Goal: Task Accomplishment & Management: Manage account settings

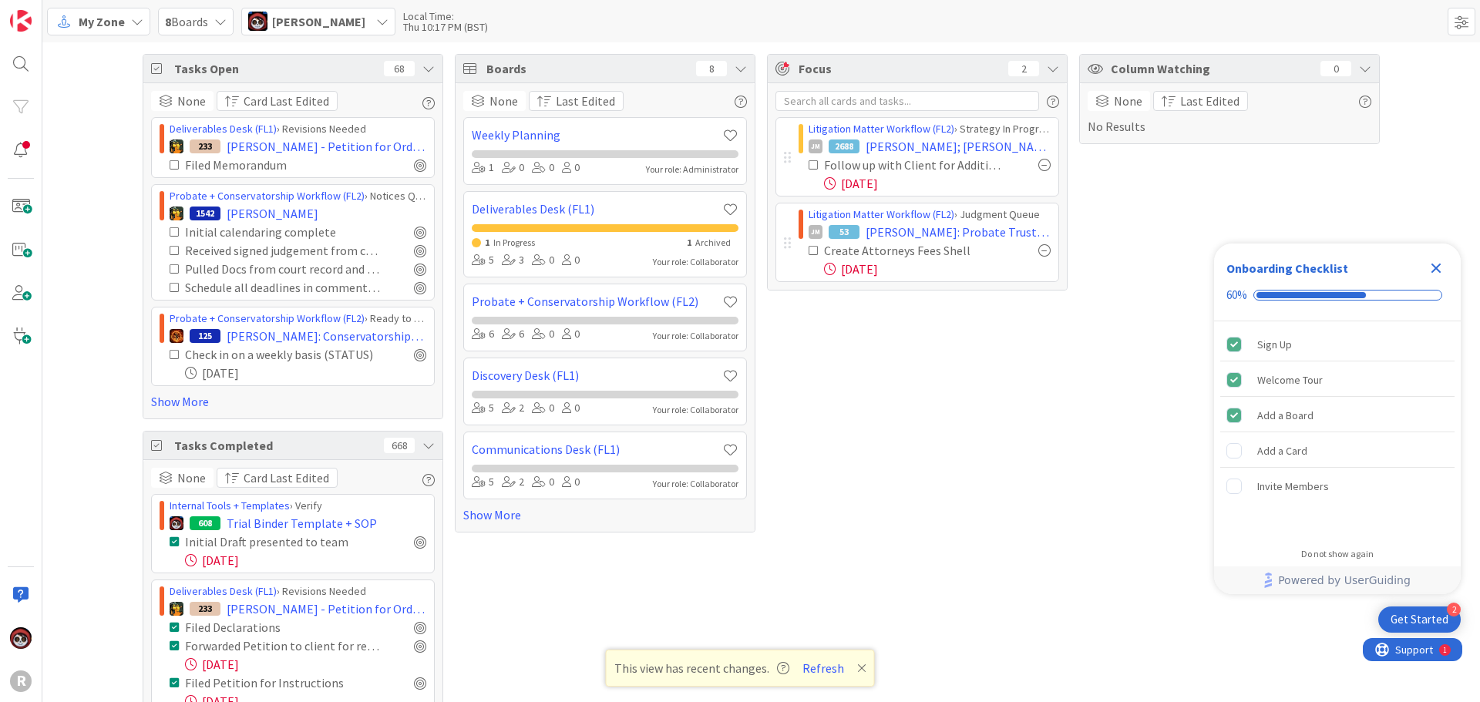
scroll to position [291, 0]
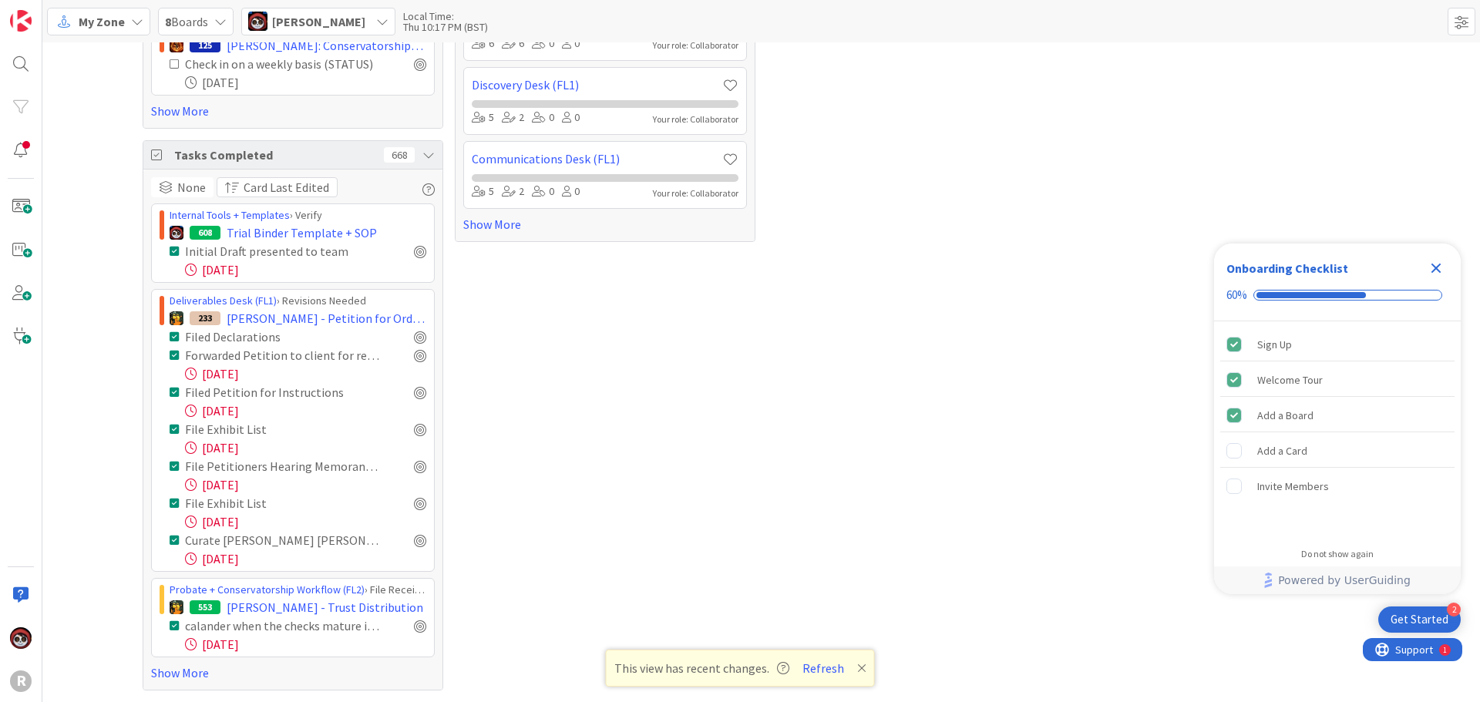
click at [1015, 465] on div "Focus 2 Litigation Matter Workflow (FL2) › Strategy In Progress JM 2688 [PERSON…" at bounding box center [917, 226] width 301 height 927
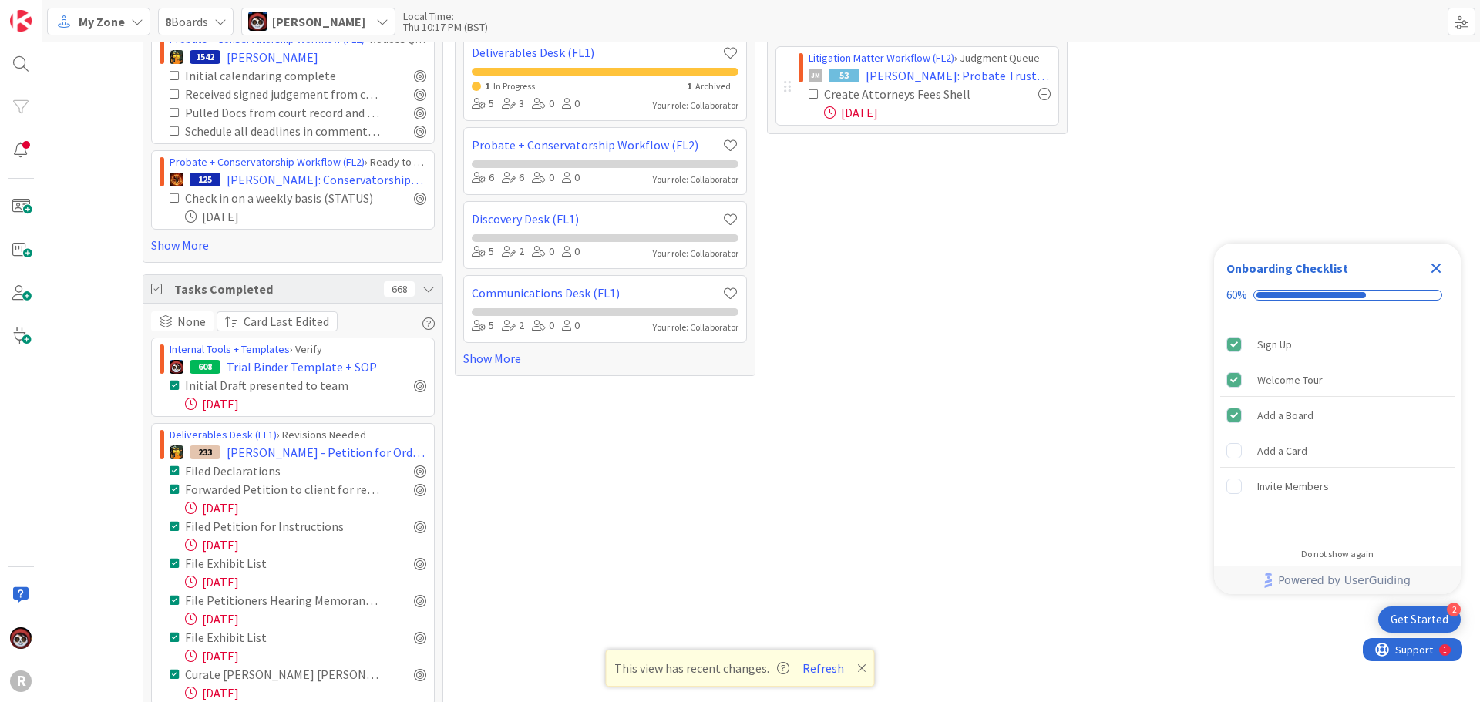
scroll to position [0, 0]
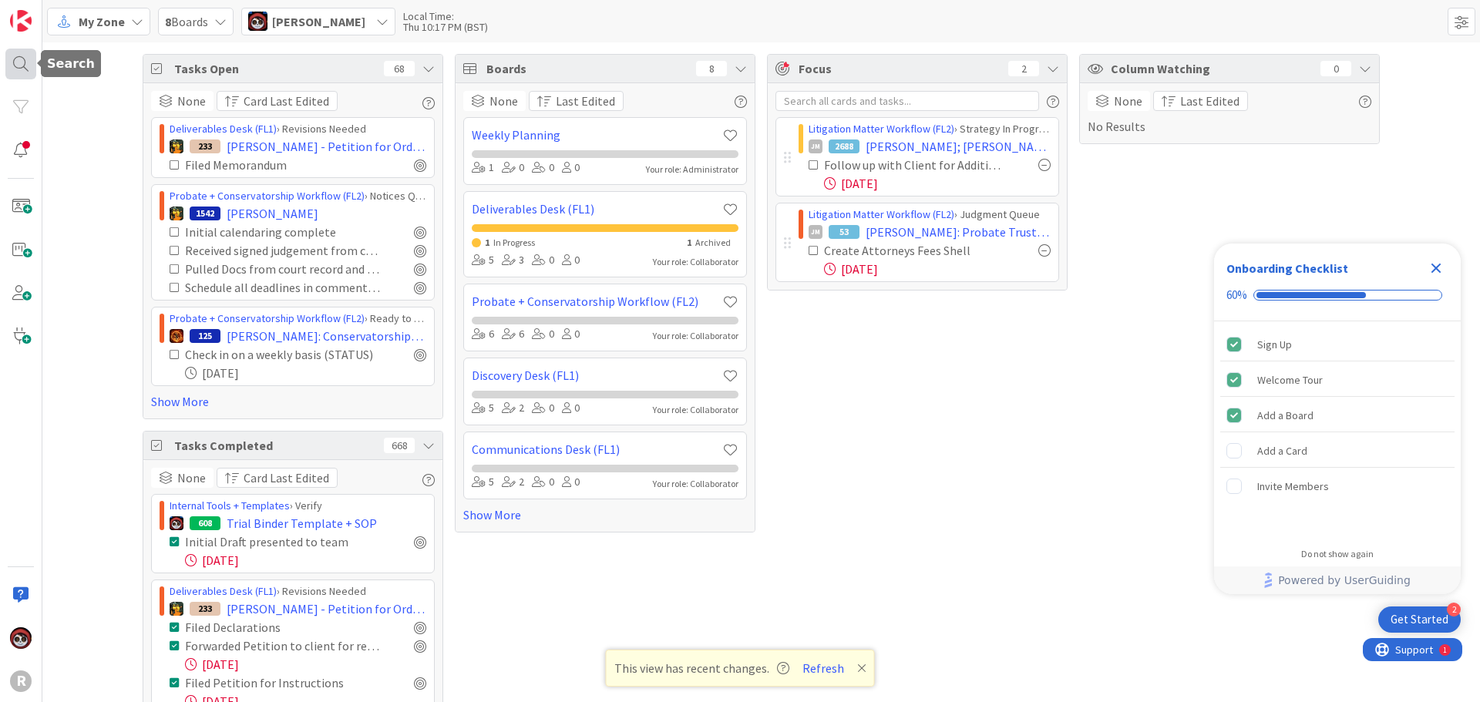
click at [26, 66] on div at bounding box center [20, 64] width 31 height 31
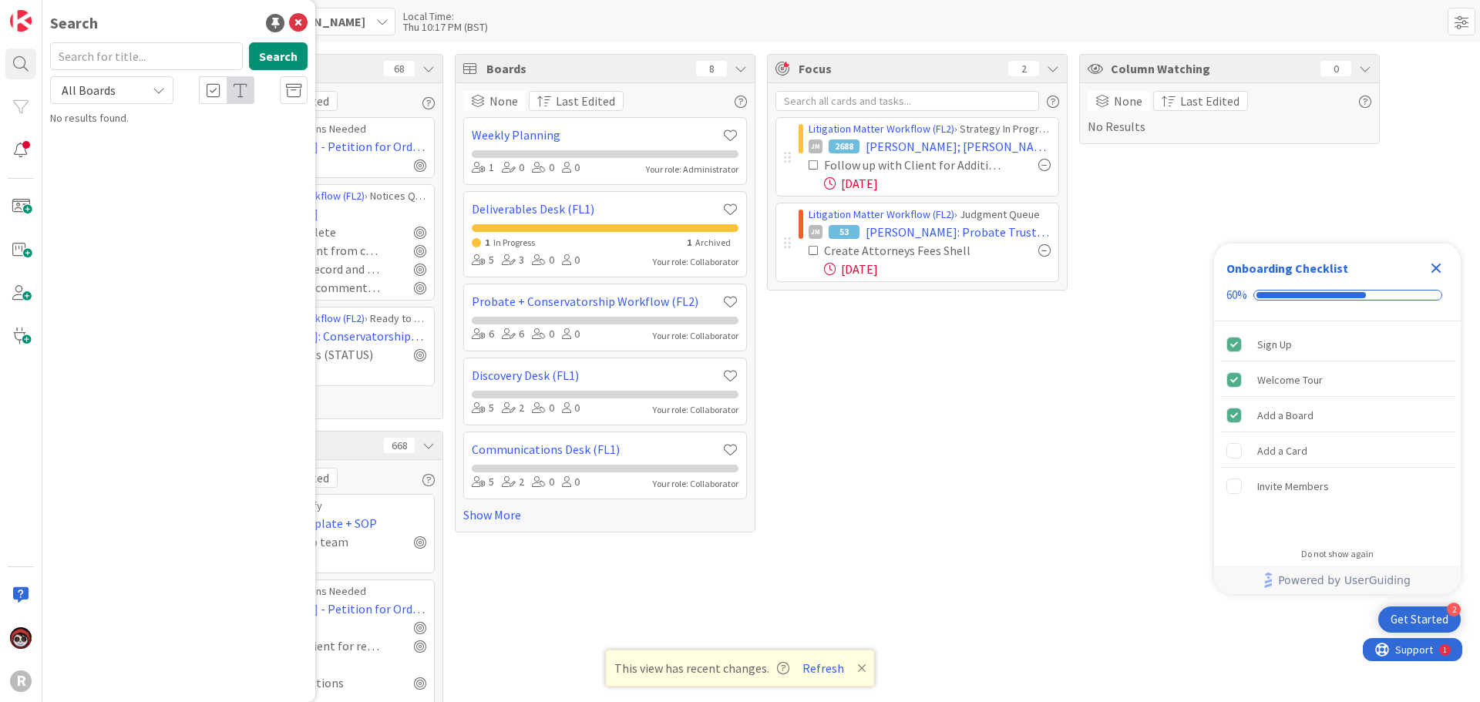
click at [125, 66] on input "text" at bounding box center [146, 56] width 193 height 28
type input "[PERSON_NAME]"
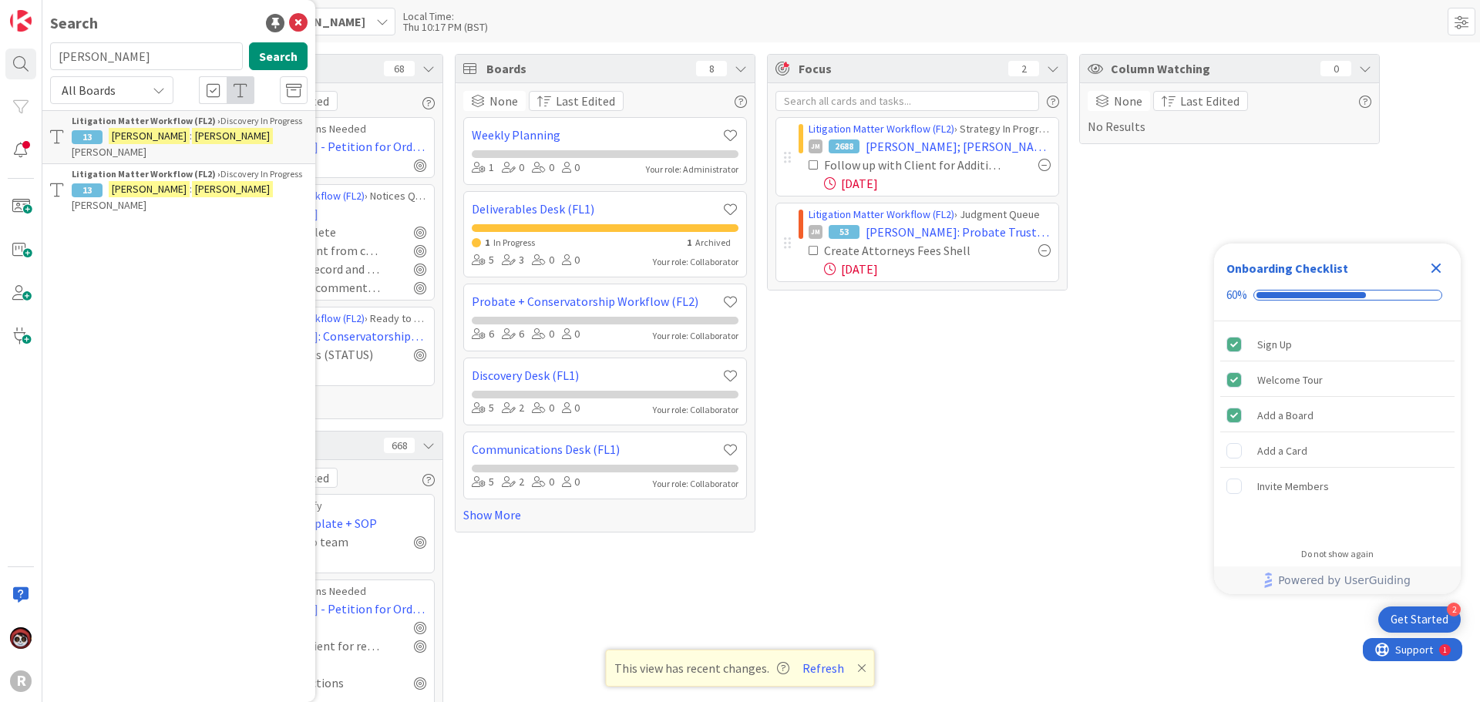
click at [192, 181] on mark "[PERSON_NAME]" at bounding box center [232, 189] width 81 height 16
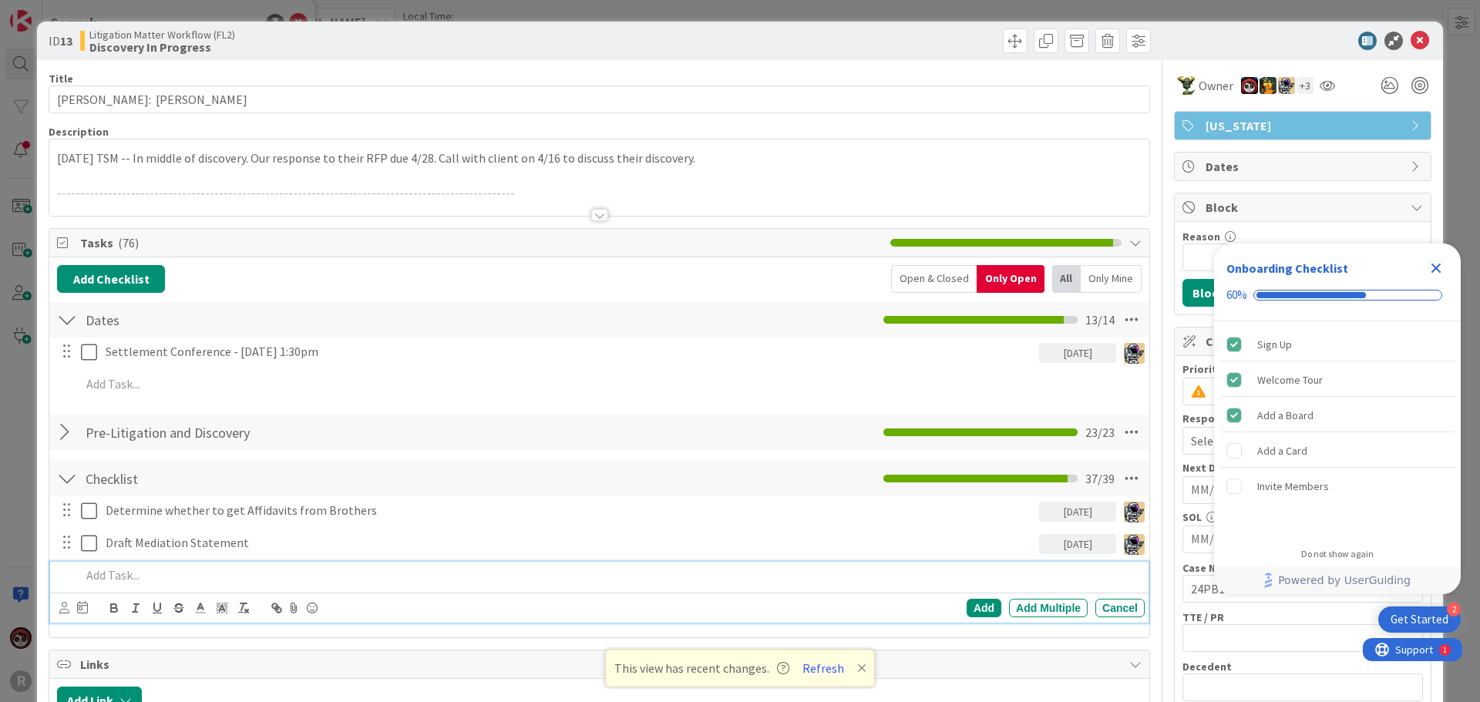
click at [147, 582] on p at bounding box center [609, 575] width 1057 height 18
click at [218, 580] on p at bounding box center [609, 575] width 1057 height 18
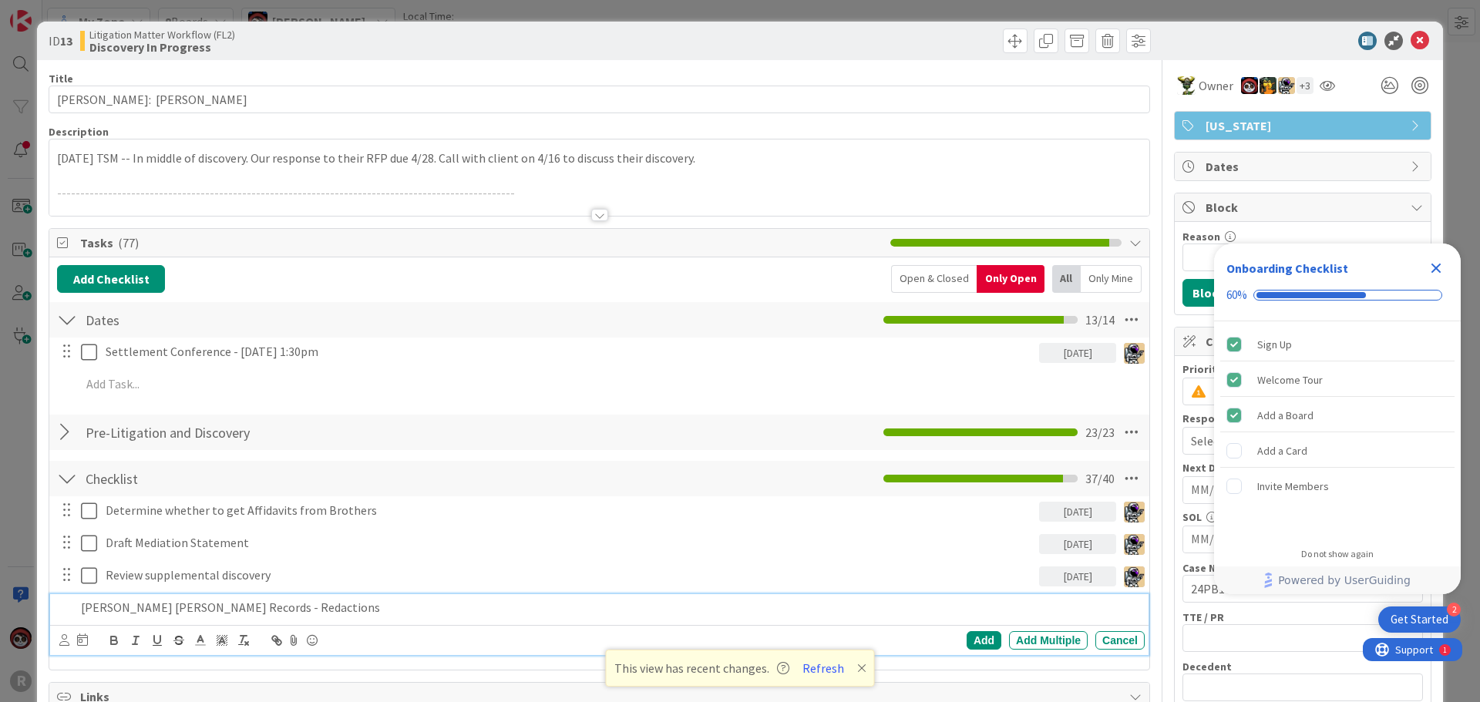
click at [59, 637] on icon at bounding box center [64, 640] width 10 height 12
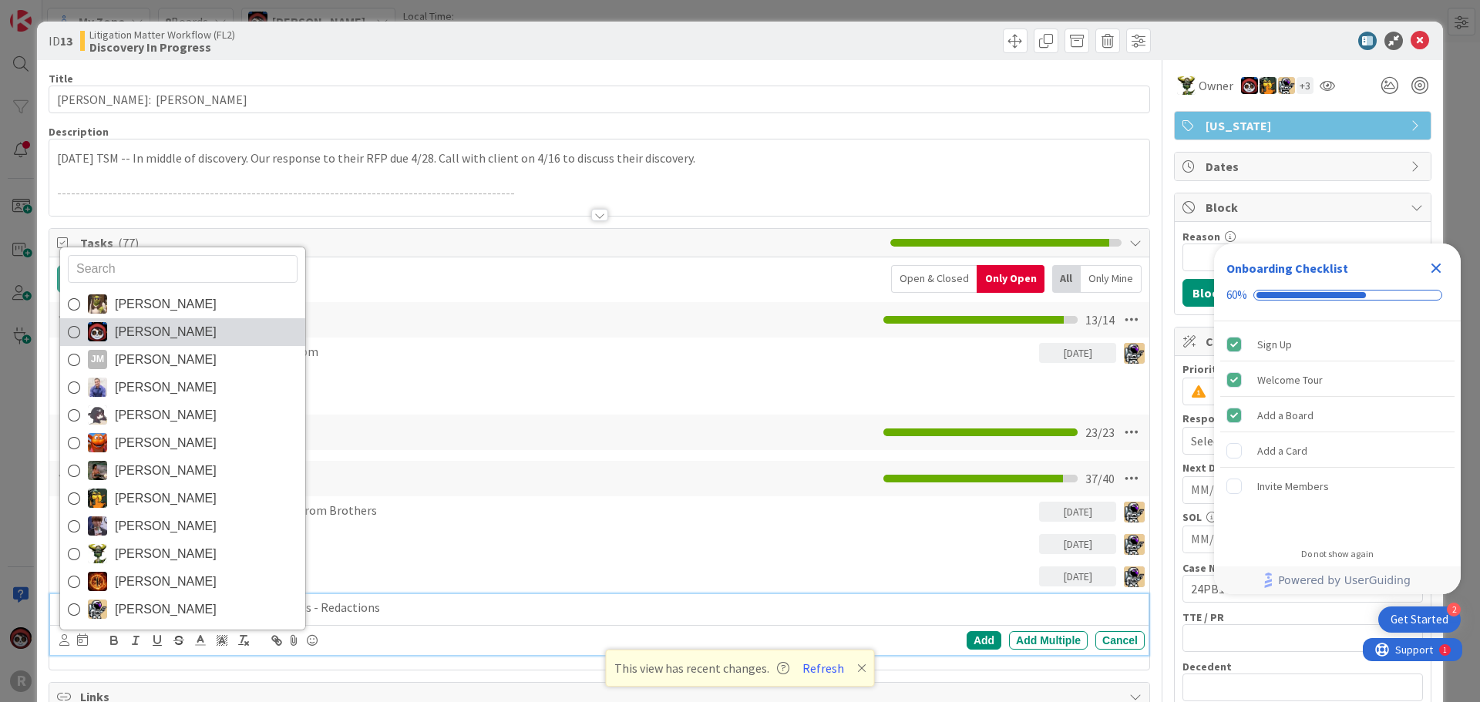
click at [157, 332] on span "[PERSON_NAME]" at bounding box center [166, 332] width 102 height 23
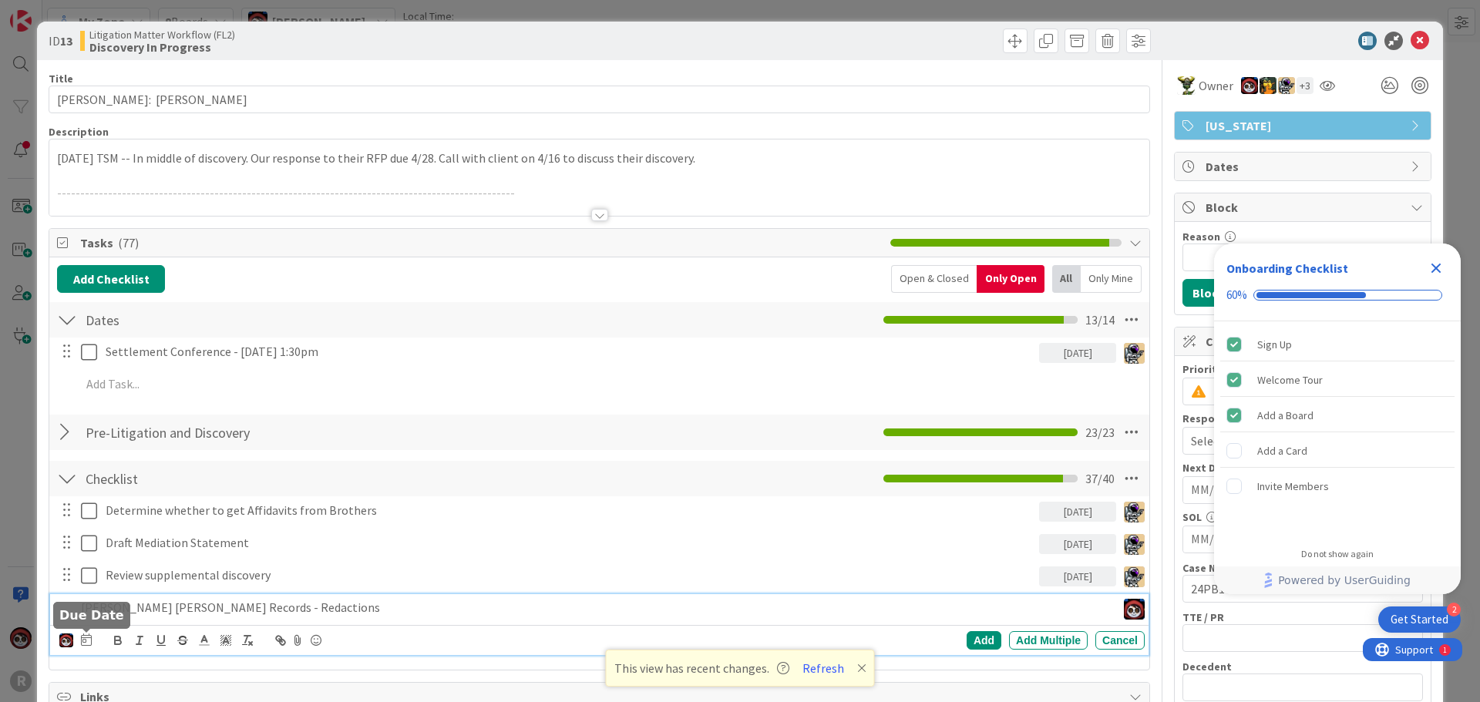
click at [87, 643] on icon at bounding box center [86, 640] width 11 height 12
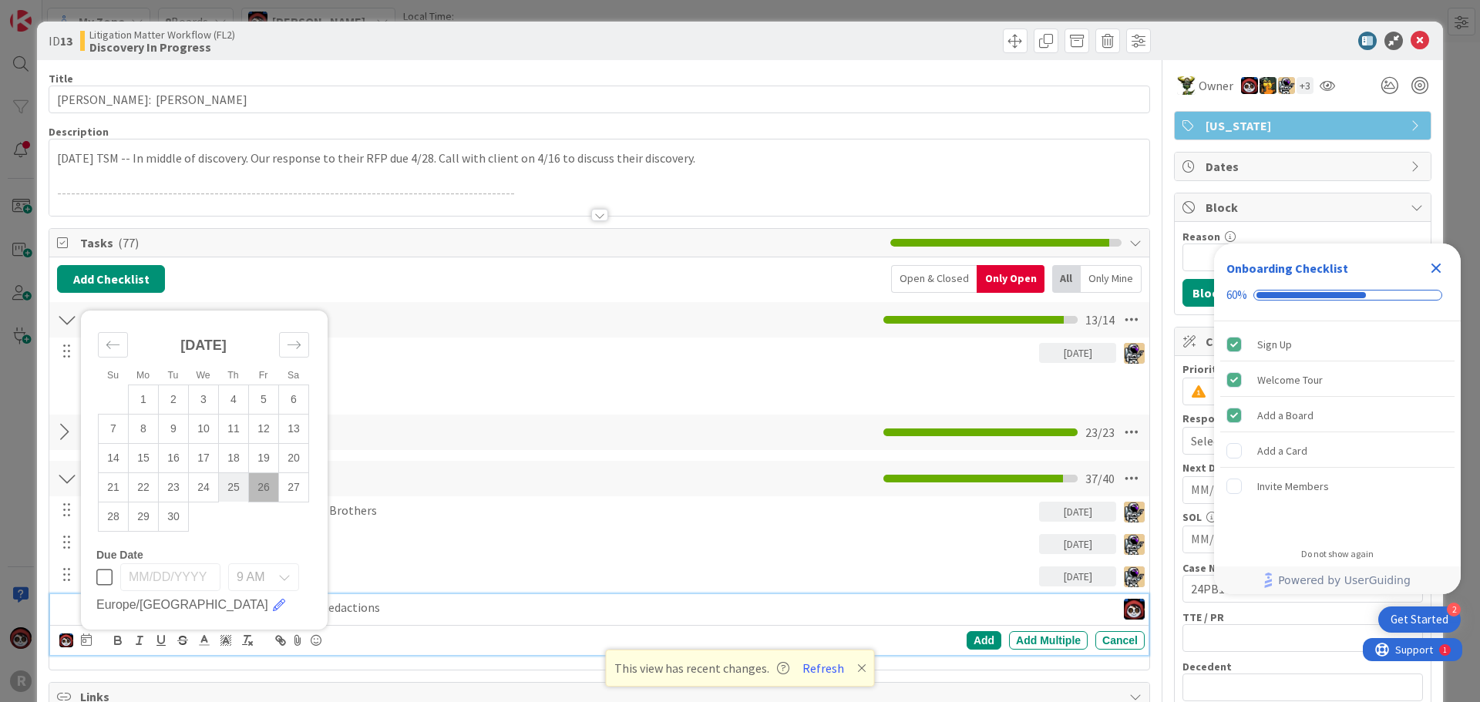
click at [238, 486] on td "25" at bounding box center [234, 486] width 30 height 29
click at [967, 640] on div "Add" at bounding box center [984, 640] width 35 height 18
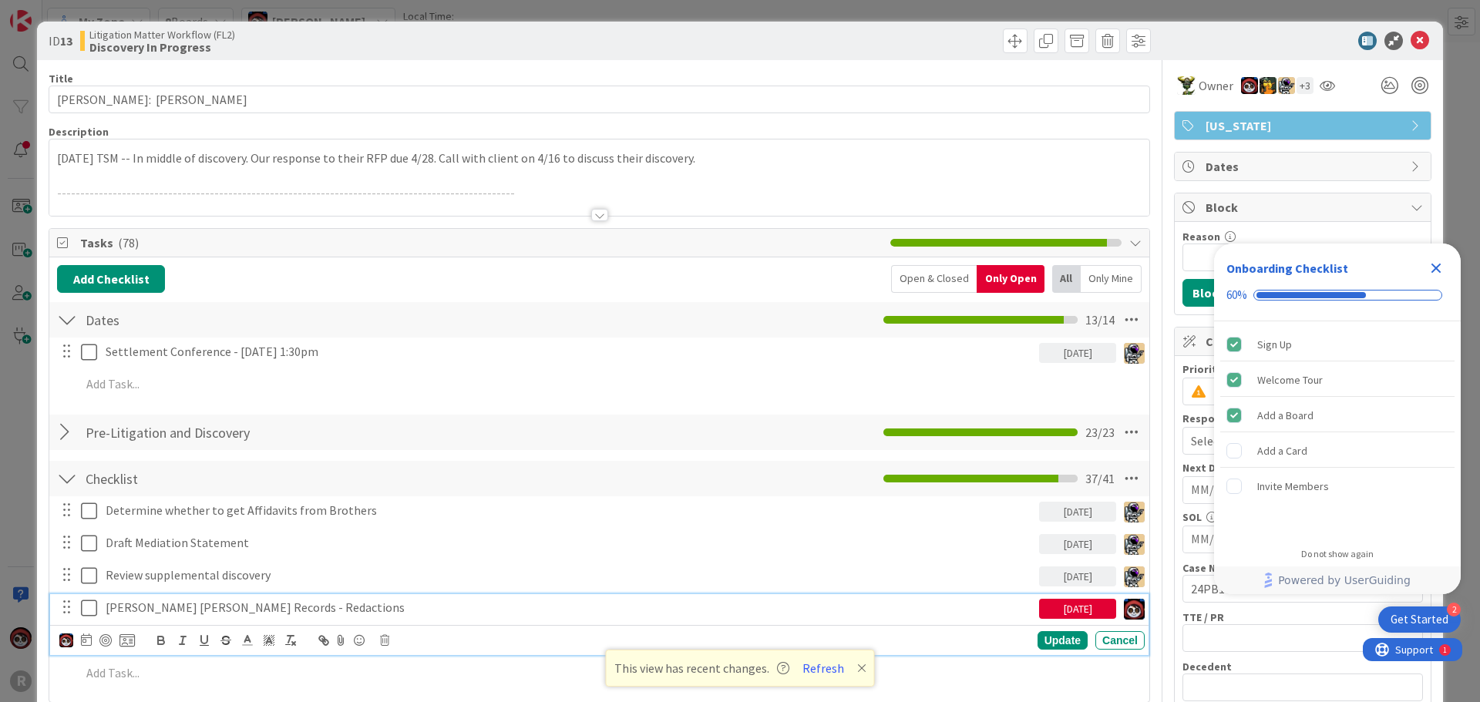
click at [237, 610] on p "[PERSON_NAME] [PERSON_NAME] Records - Redactions" at bounding box center [569, 608] width 927 height 18
click at [106, 640] on div at bounding box center [105, 640] width 12 height 12
click at [1044, 636] on div "Update" at bounding box center [1062, 641] width 50 height 18
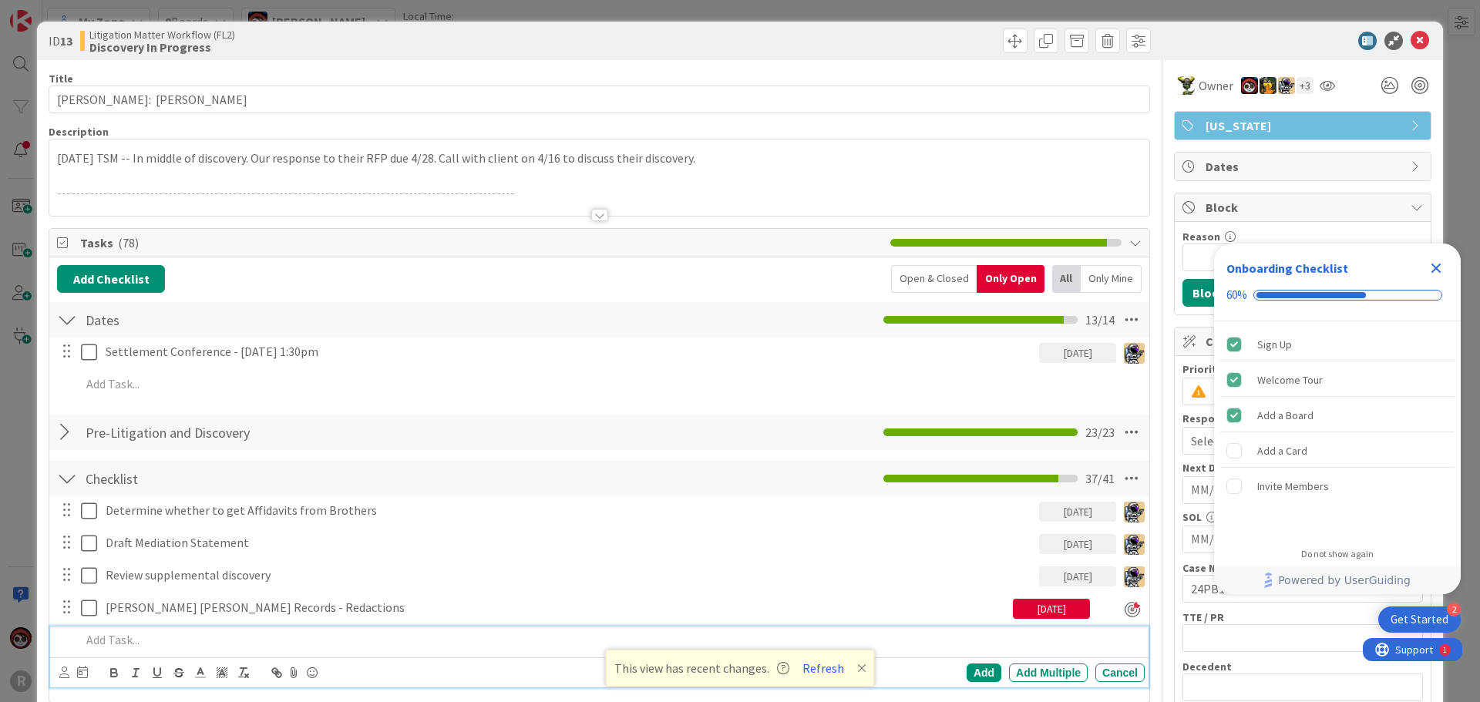
click at [190, 638] on p at bounding box center [609, 640] width 1057 height 18
click at [277, 639] on p "Create Dropbox Link for Client - Share [PERSON_NAME] [PERSON_NAME] Records" at bounding box center [609, 640] width 1057 height 18
click at [62, 670] on icon at bounding box center [64, 673] width 10 height 12
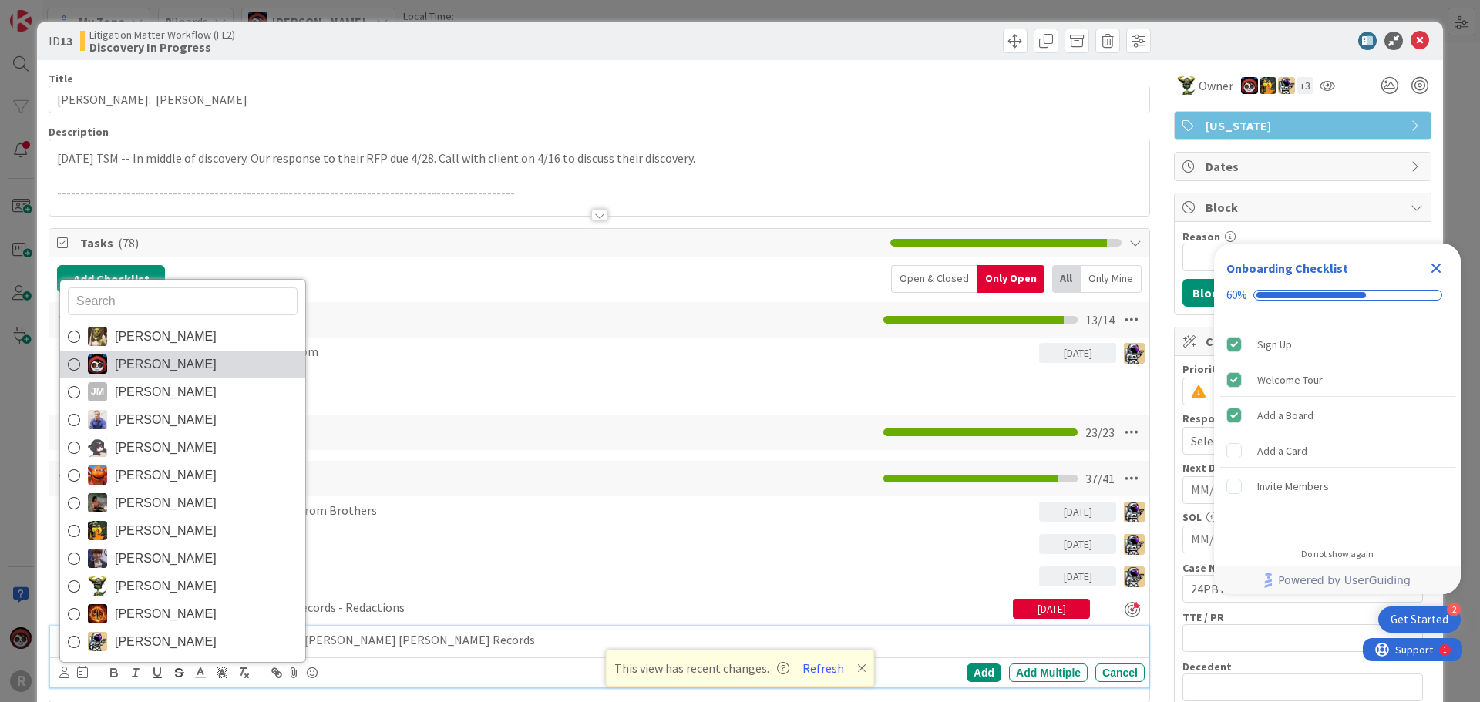
click at [102, 364] on img at bounding box center [97, 364] width 19 height 19
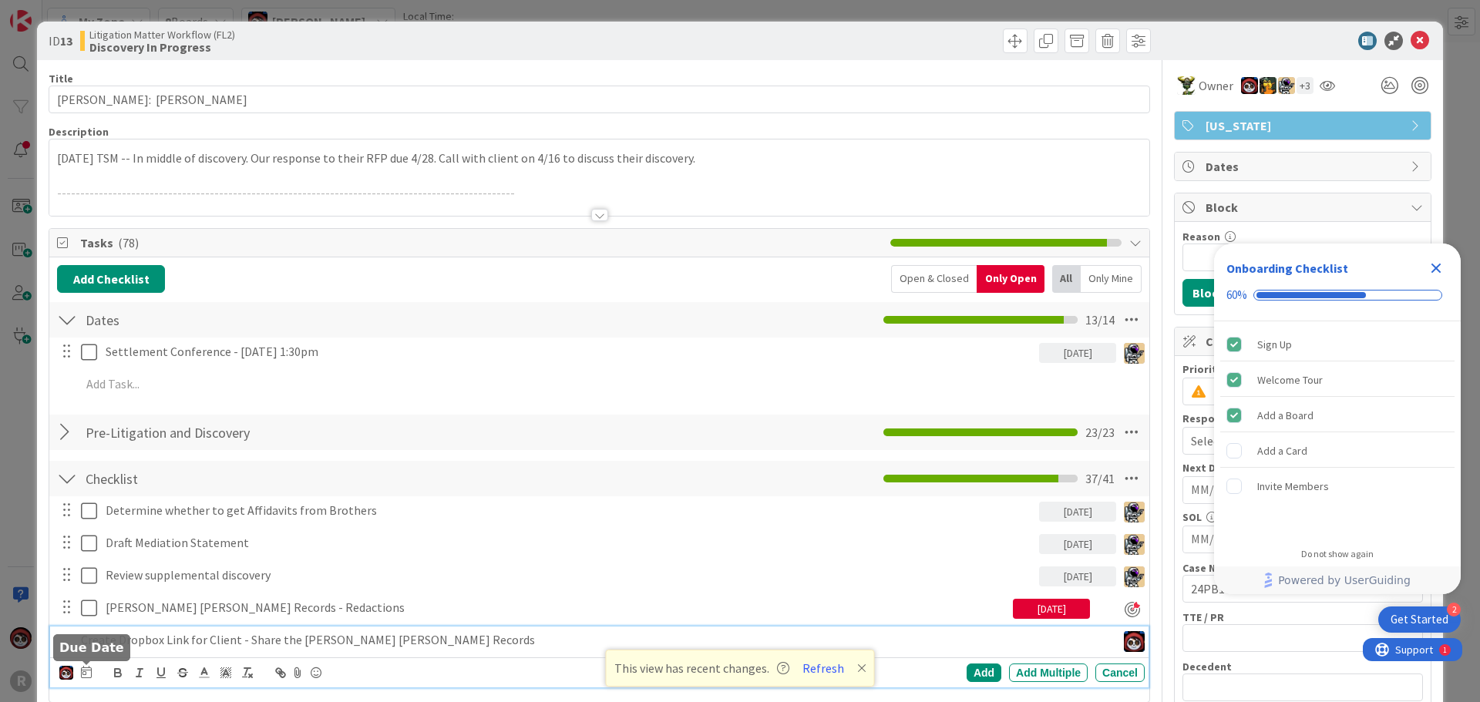
click at [88, 673] on icon at bounding box center [86, 672] width 11 height 12
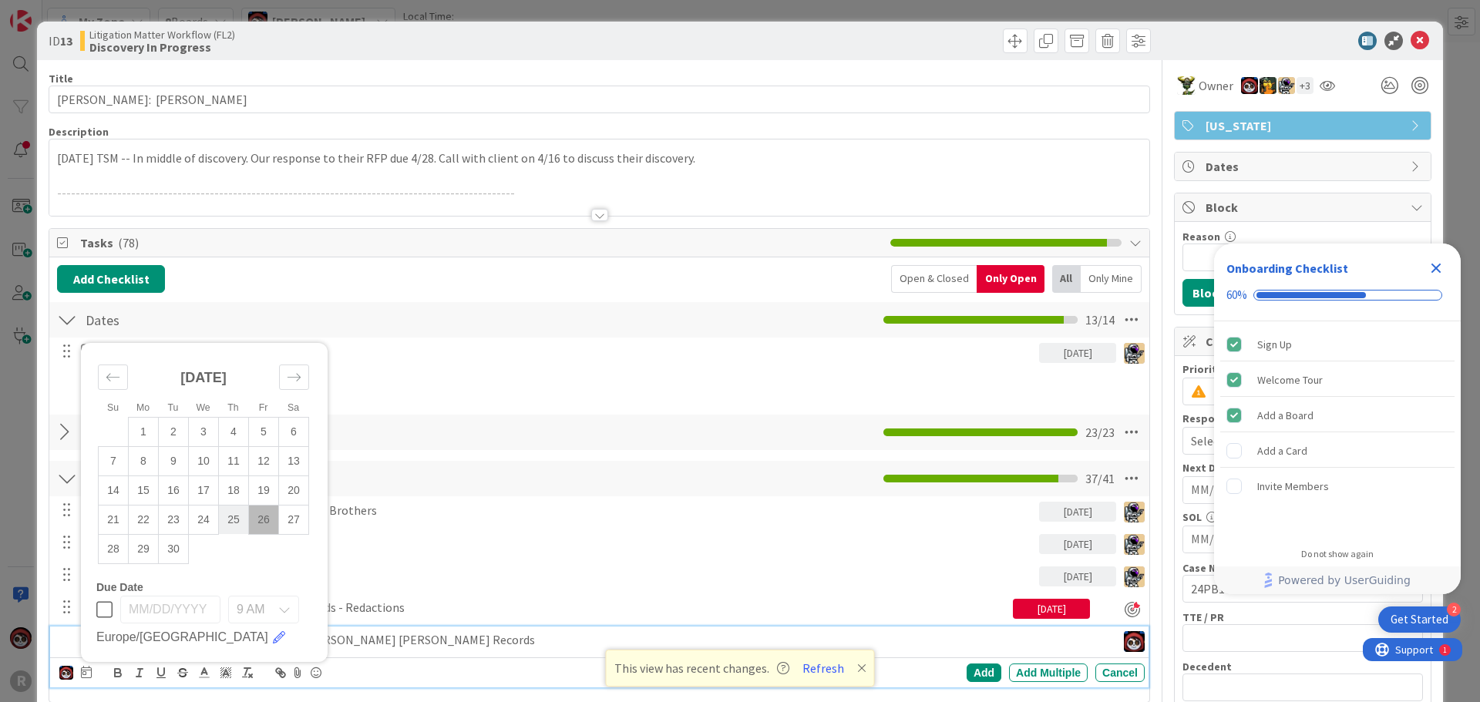
click at [224, 525] on td "25" at bounding box center [234, 519] width 30 height 29
type input "[DATE]"
click at [978, 681] on div "Add" at bounding box center [984, 673] width 35 height 18
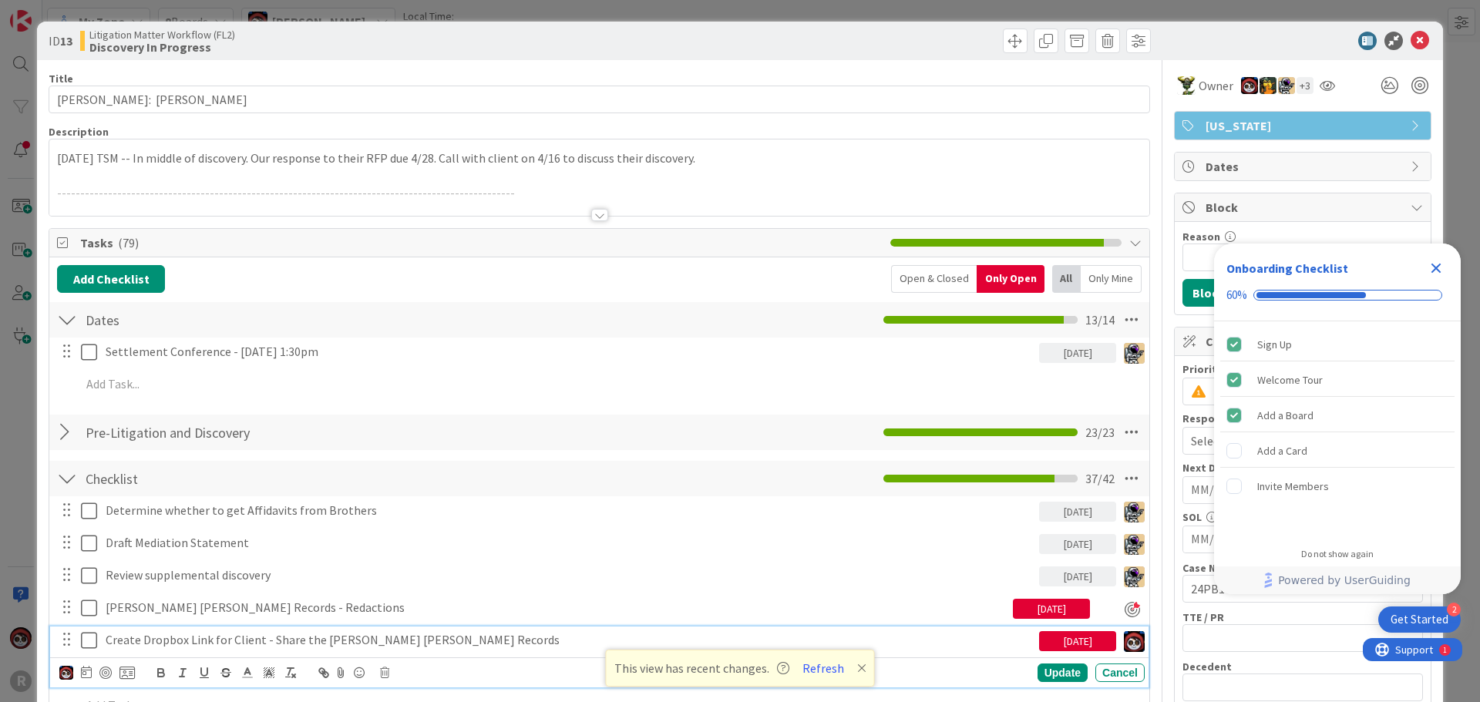
click at [304, 648] on p "Create Dropbox Link for Client - Share the [PERSON_NAME] [PERSON_NAME] Records" at bounding box center [569, 640] width 927 height 18
click at [106, 674] on div at bounding box center [105, 673] width 12 height 12
click at [1044, 674] on div "Update" at bounding box center [1062, 673] width 50 height 18
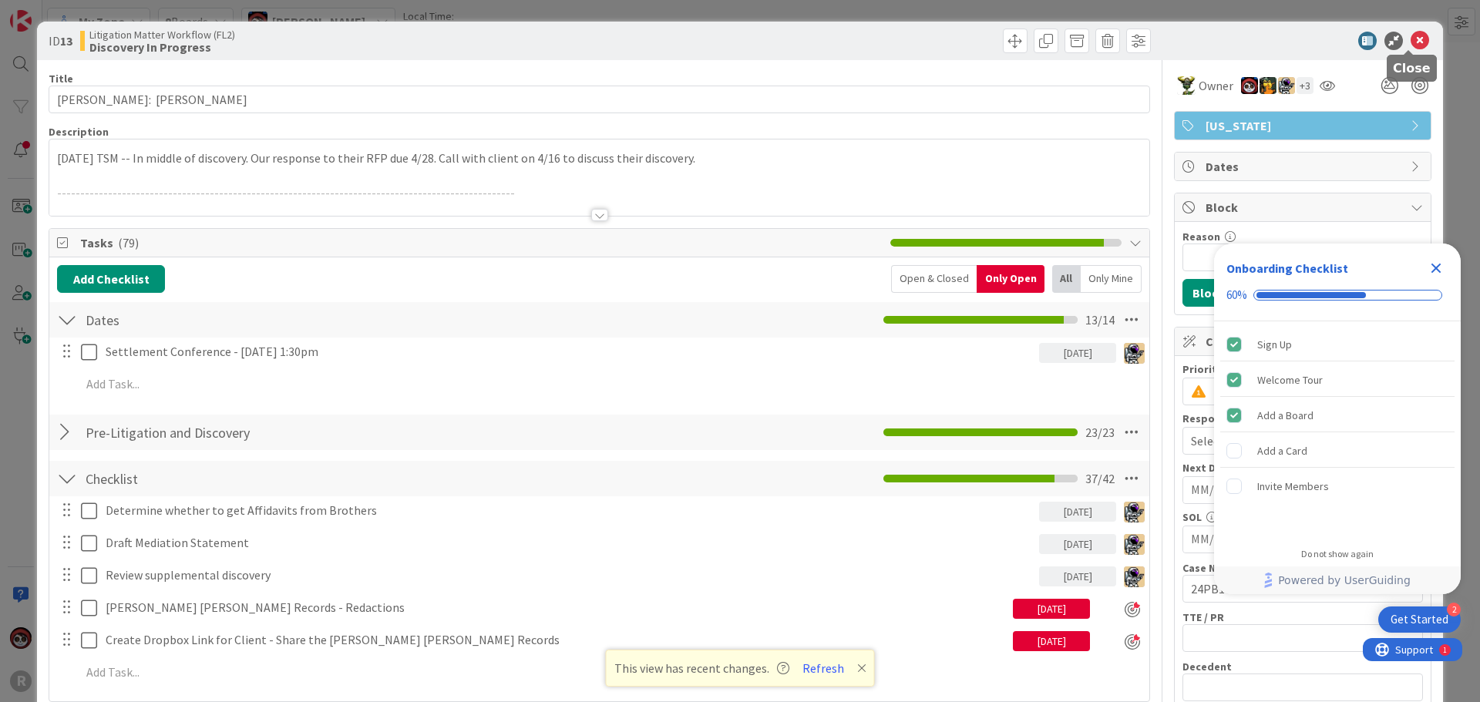
click at [1410, 42] on icon at bounding box center [1419, 41] width 18 height 18
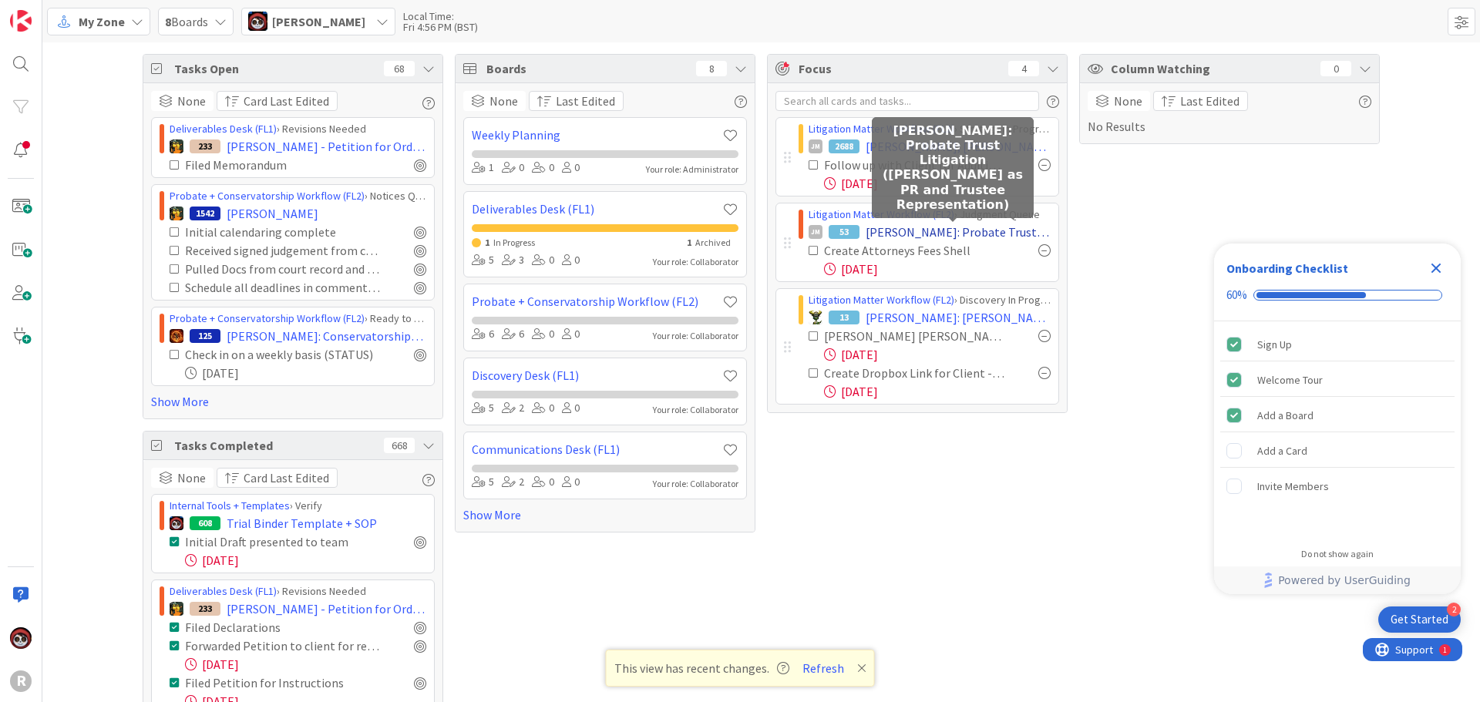
click at [913, 232] on span "[PERSON_NAME]: Probate Trust Litigation ([PERSON_NAME] as PR and Trustee Repres…" at bounding box center [958, 232] width 185 height 18
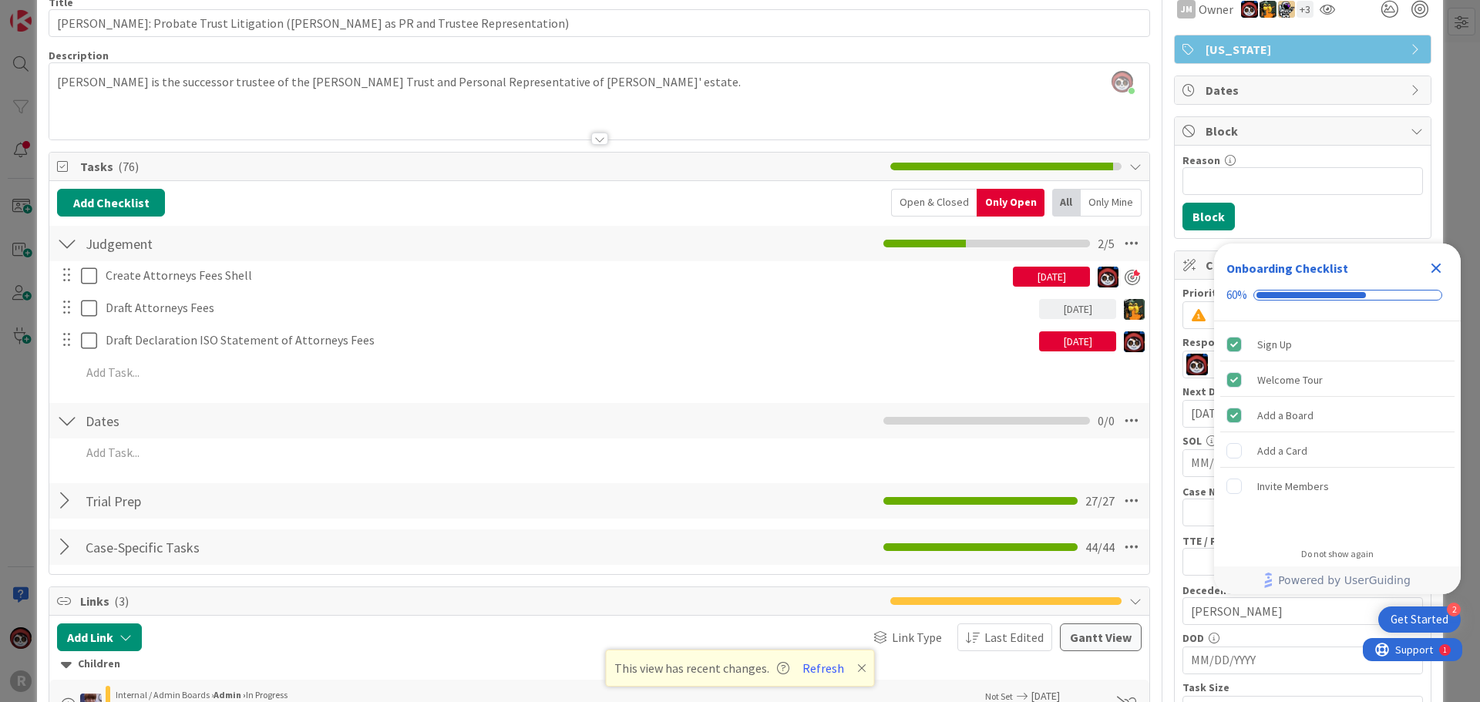
scroll to position [77, 0]
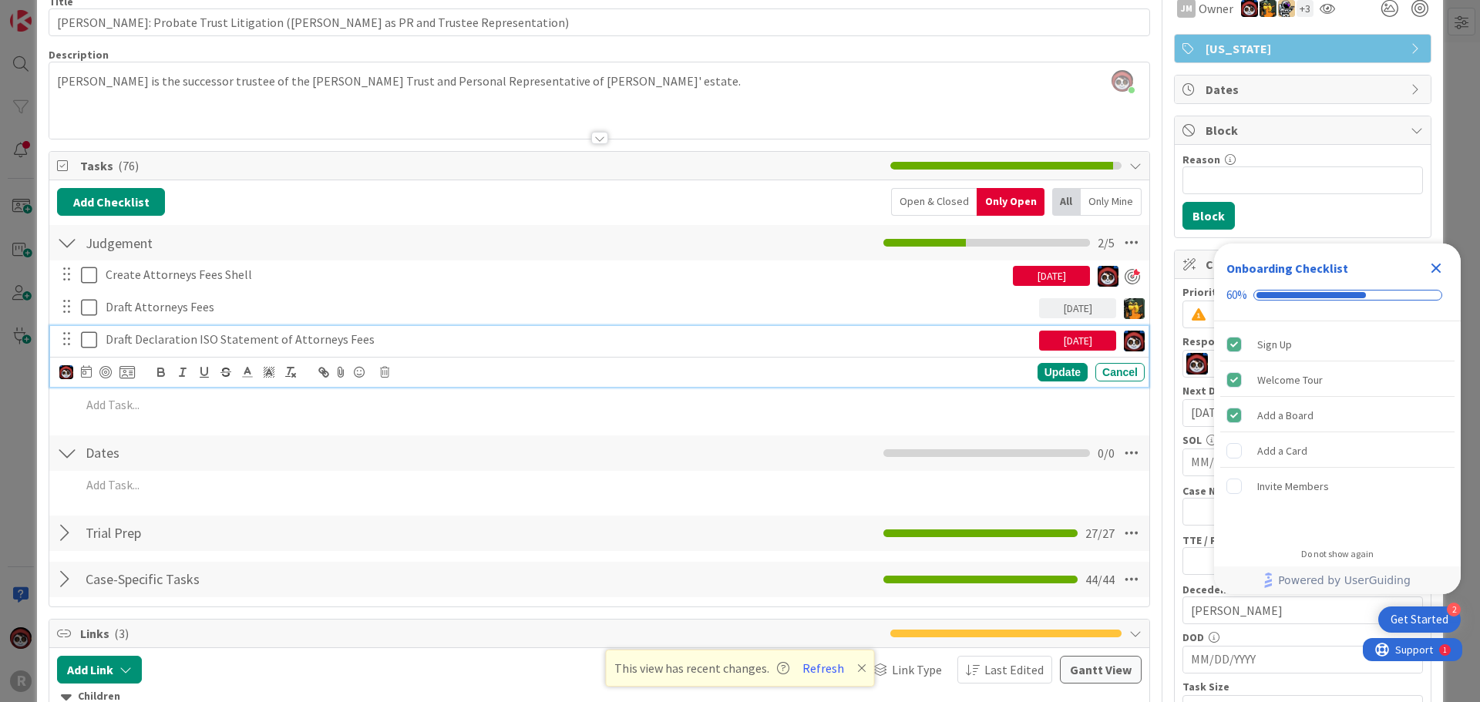
click at [280, 344] on p "Draft Declaration ISO Statement of Attorneys Fees" at bounding box center [569, 340] width 927 height 18
click at [88, 374] on icon at bounding box center [86, 371] width 11 height 12
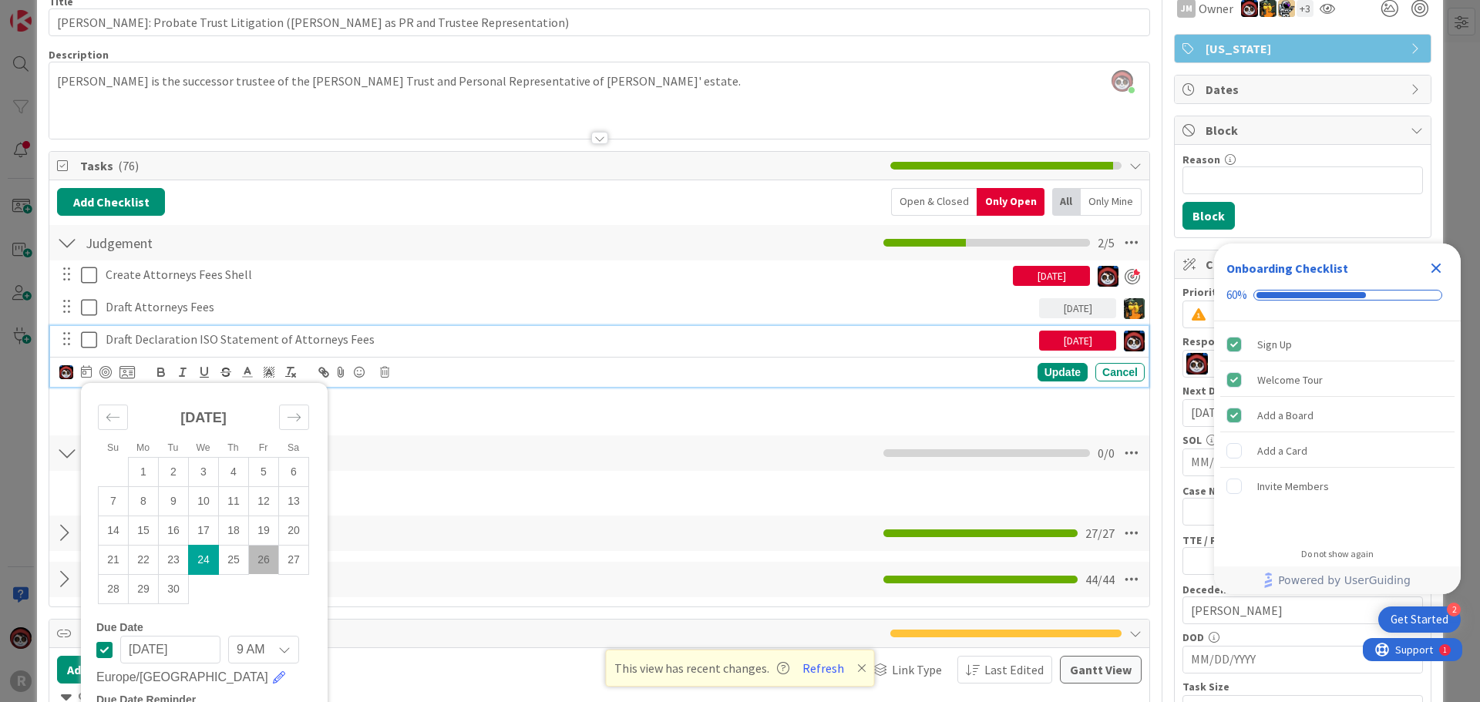
click at [257, 560] on td "26" at bounding box center [264, 559] width 30 height 29
type input "[DATE]"
click at [1057, 373] on div "Update" at bounding box center [1062, 372] width 50 height 18
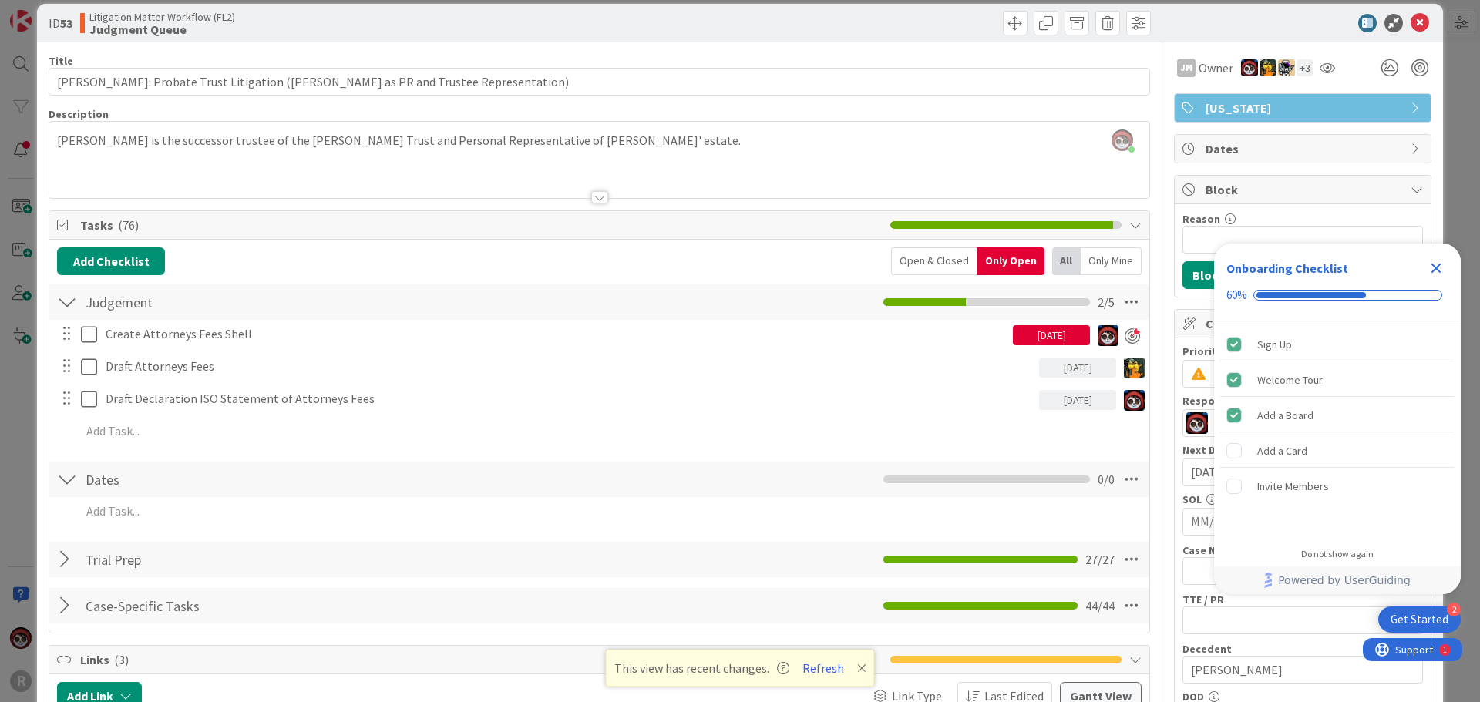
scroll to position [0, 0]
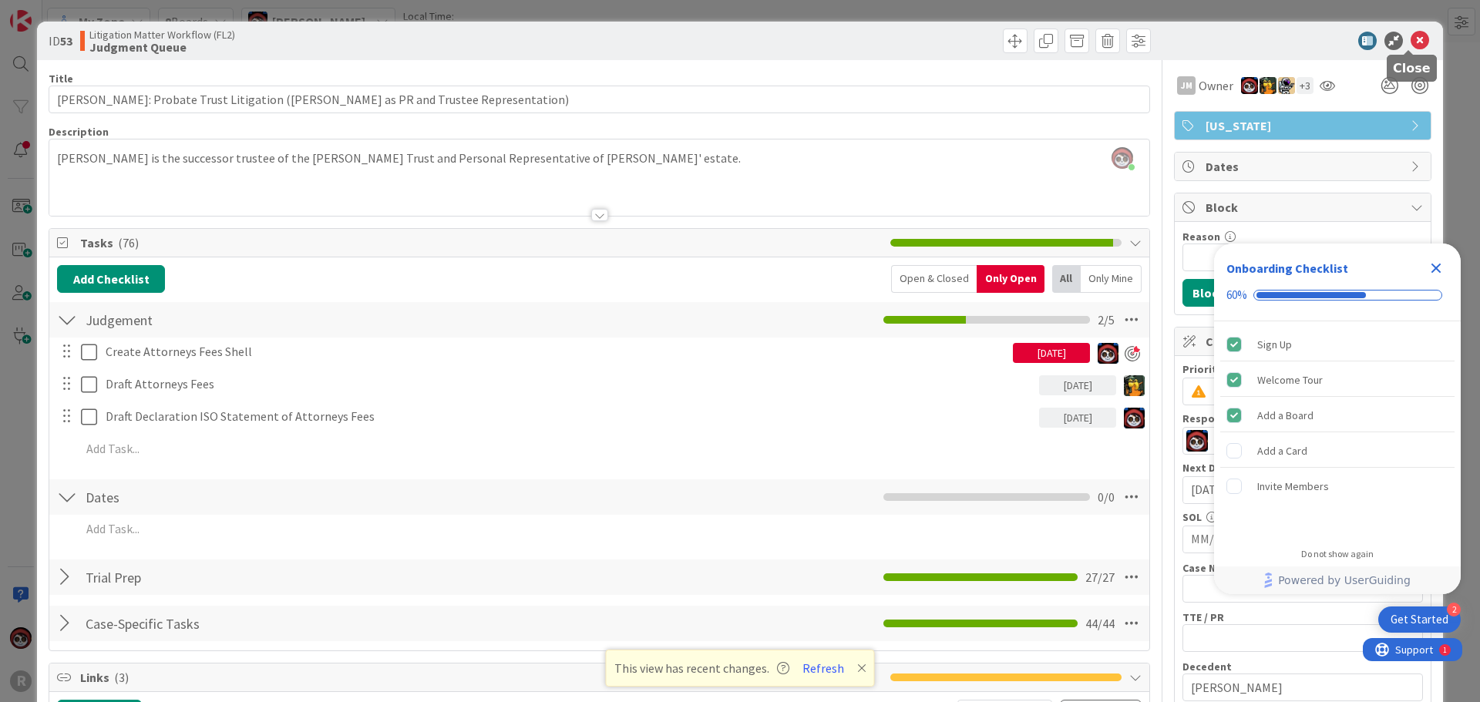
click at [1410, 45] on icon at bounding box center [1419, 41] width 18 height 18
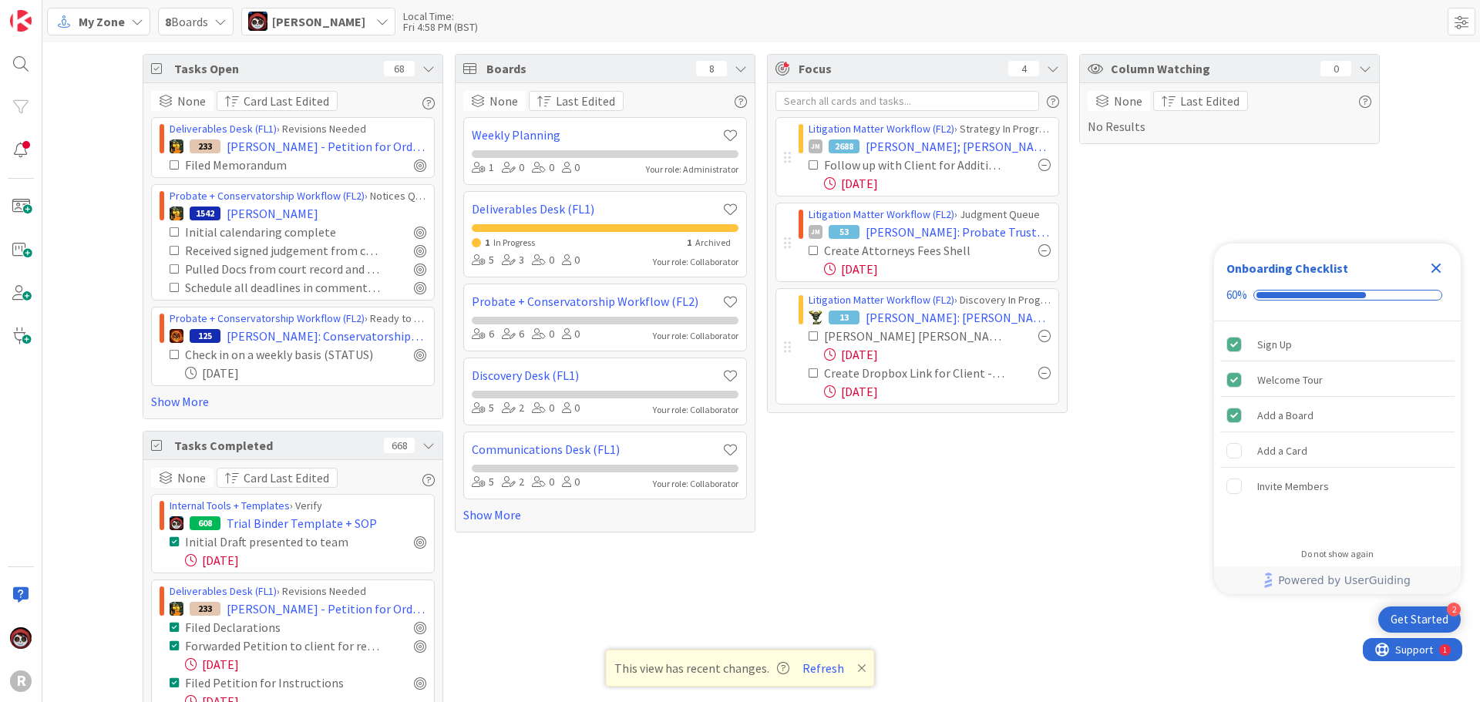
click at [1012, 527] on div "Focus 4 Litigation Matter Workflow (FL2) › Strategy In Progress JM 2688 [PERSON…" at bounding box center [917, 517] width 301 height 927
click at [859, 666] on icon at bounding box center [861, 668] width 9 height 12
click at [1434, 270] on icon "Close Checklist" at bounding box center [1436, 269] width 10 height 10
